Goal: Browse casually

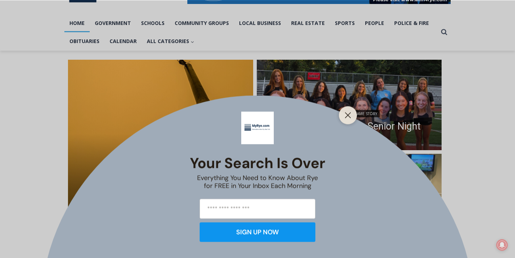
scroll to position [143, 0]
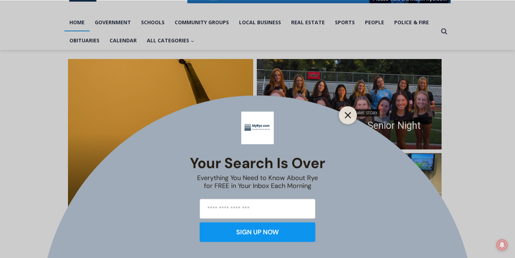
click at [348, 115] on line "Close" at bounding box center [347, 114] width 5 height 5
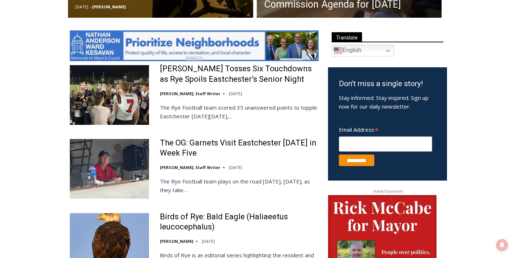
scroll to position [370, 0]
